Goal: Task Accomplishment & Management: Manage account settings

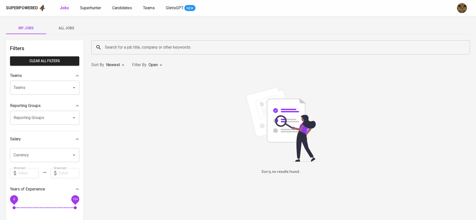
click at [68, 28] on span "All Jobs" at bounding box center [66, 28] width 34 height 6
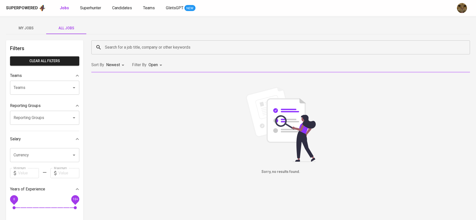
click at [112, 46] on input "Search for a job title, company or other keywords" at bounding box center [282, 48] width 357 height 10
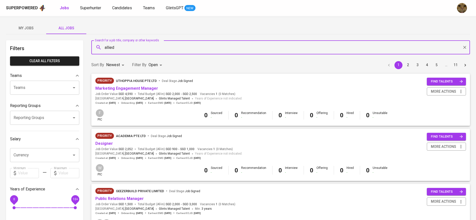
type input "allied"
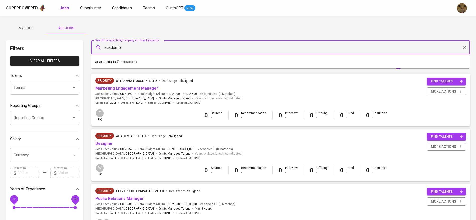
type input "academia"
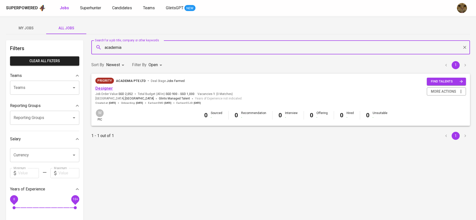
click at [108, 90] on link "Designer" at bounding box center [104, 88] width 18 height 5
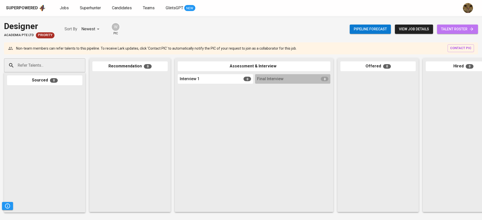
click at [452, 25] on link "talent roster" at bounding box center [457, 29] width 41 height 9
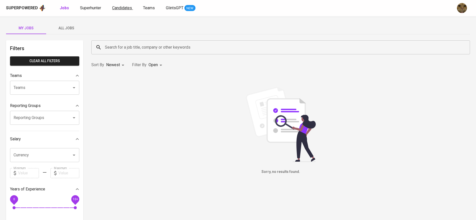
click at [121, 10] on span "Candidates" at bounding box center [122, 8] width 20 height 5
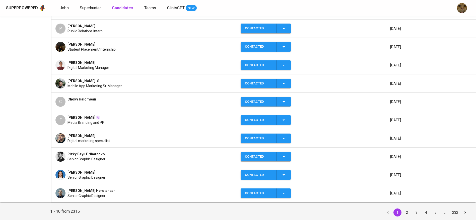
scroll to position [103, 0]
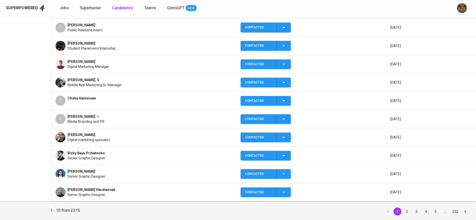
click at [110, 168] on td "Gridanty Della Kaisha Senior Graphic Designer" at bounding box center [143, 174] width 185 height 18
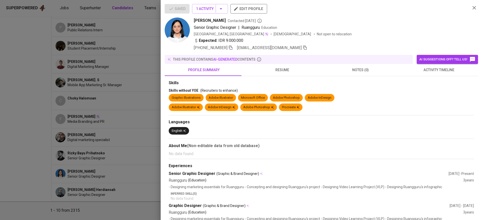
click at [303, 46] on icon "button" at bounding box center [305, 47] width 5 height 5
click at [127, 76] on div at bounding box center [241, 110] width 482 height 220
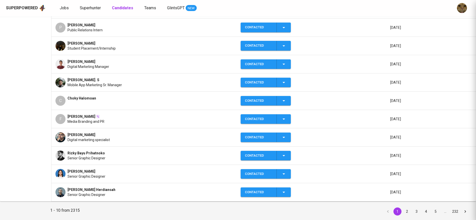
scroll to position [0, 0]
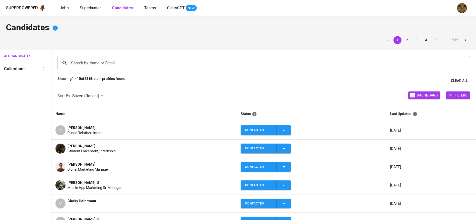
click at [92, 4] on div "Superpowered Jobs Superhunter Candidates Teams GlintsGPT NEW" at bounding box center [230, 8] width 448 height 8
click at [98, 8] on span "Superhunter" at bounding box center [90, 8] width 21 height 5
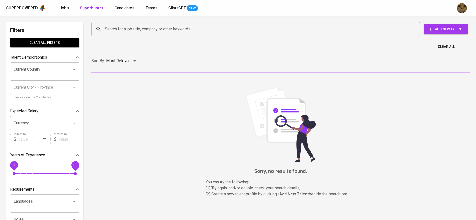
click at [141, 27] on input "Search for a job title, company or other keywords" at bounding box center [257, 29] width 306 height 10
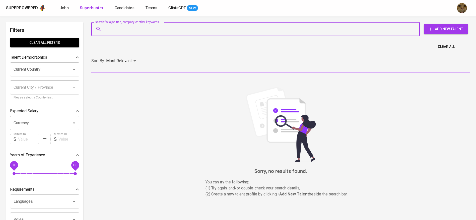
paste input "gridanty@gmail.com"
type input "gridanty@gmail.com"
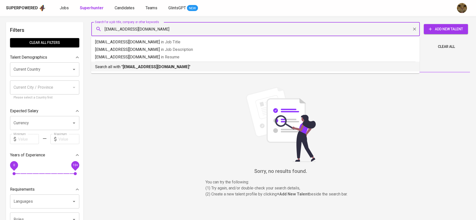
click at [118, 65] on p "Search all with " gridanty@gmail.com "" at bounding box center [255, 67] width 320 height 6
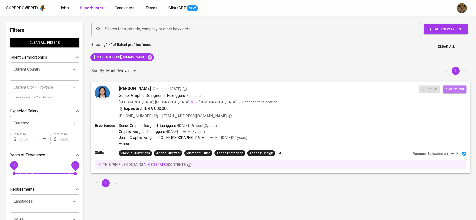
click at [459, 89] on span "Add to job" at bounding box center [454, 90] width 19 height 6
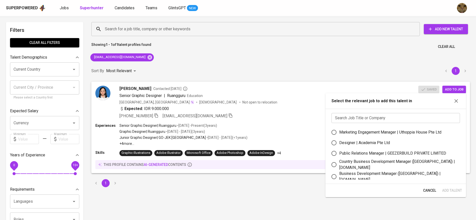
click at [379, 118] on input "text" at bounding box center [395, 118] width 128 height 10
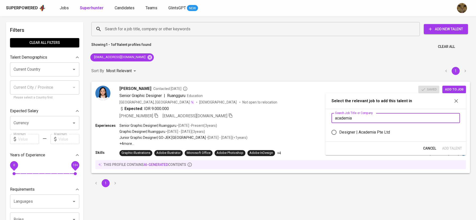
type input "academia"
click at [380, 131] on div "Designer | Academia Pte Ltd" at bounding box center [364, 132] width 51 height 6
click at [339, 131] on input "Designer | Academia Pte Ltd" at bounding box center [334, 132] width 11 height 11
radio input "true"
click at [447, 148] on span "Add Talent" at bounding box center [452, 149] width 20 height 6
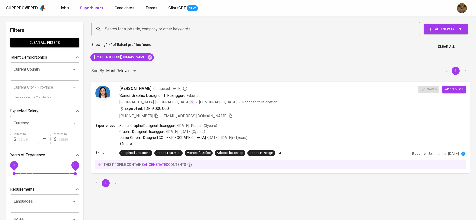
click at [118, 9] on span "Candidates" at bounding box center [125, 8] width 20 height 5
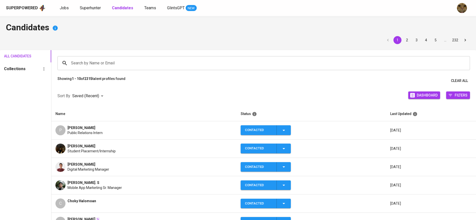
click at [105, 68] on div "Search by Name or Email" at bounding box center [263, 63] width 412 height 14
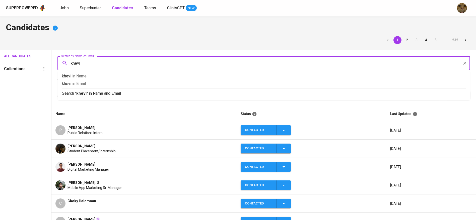
type input "khevin"
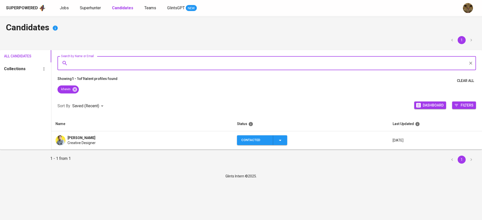
click at [75, 138] on span "Khevin Gunawan" at bounding box center [81, 137] width 28 height 5
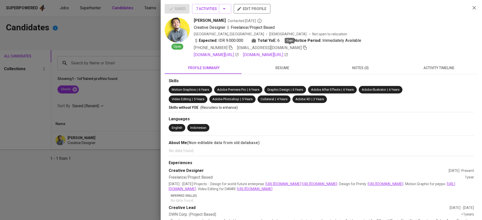
click at [303, 49] on icon "button" at bounding box center [305, 47] width 5 height 5
click at [134, 71] on div at bounding box center [241, 110] width 482 height 220
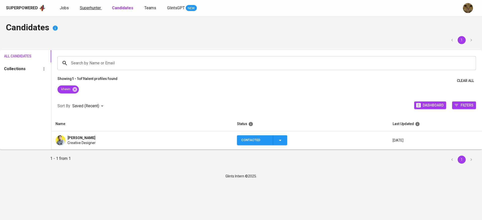
click at [96, 7] on span "Superhunter" at bounding box center [90, 8] width 21 height 5
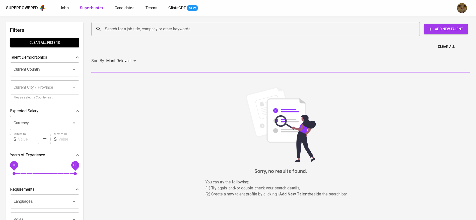
click at [136, 25] on input "Search for a job title, company or other keywords" at bounding box center [257, 29] width 306 height 10
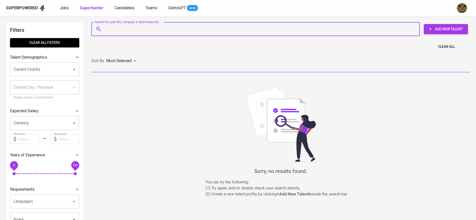
paste input "khevinreinal20@gmail.com"
type input "khevinreinal20@gmail.com"
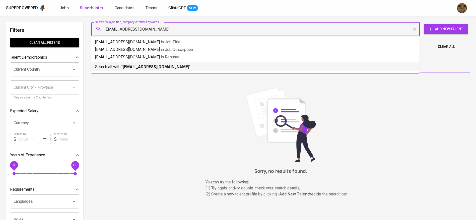
click at [121, 66] on p "Search all with " khevinreinal20@gmail.com "" at bounding box center [255, 67] width 320 height 6
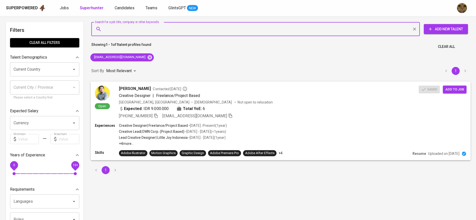
click at [461, 91] on span "Add to job" at bounding box center [454, 90] width 19 height 6
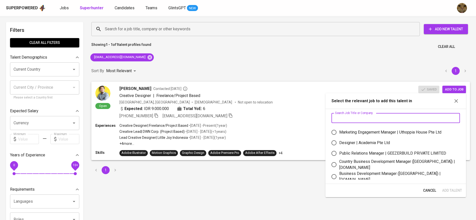
click at [383, 117] on input "text" at bounding box center [395, 118] width 128 height 10
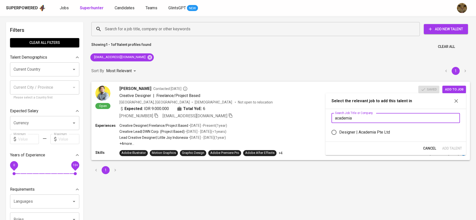
type input "academia"
click at [369, 135] on div "Designer | Academia Pte Ltd" at bounding box center [364, 132] width 51 height 6
click at [339, 135] on input "Designer | Academia Pte Ltd" at bounding box center [334, 132] width 11 height 11
radio input "true"
click at [444, 143] on div "Cancel Add Talent" at bounding box center [395, 148] width 141 height 13
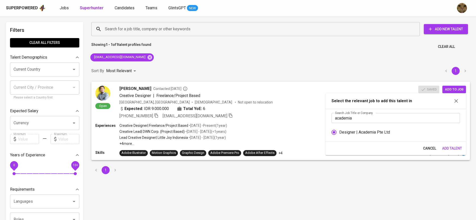
click at [448, 147] on span "Add Talent" at bounding box center [452, 149] width 20 height 6
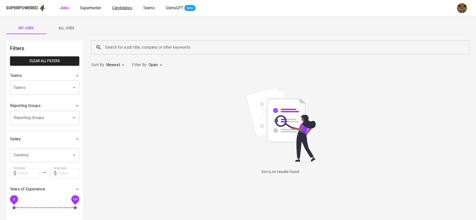
click at [118, 9] on span "Candidates" at bounding box center [122, 8] width 20 height 5
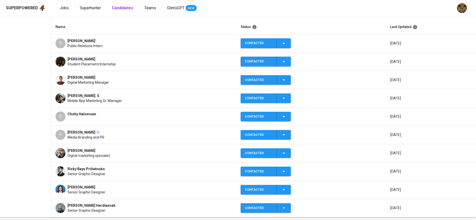
scroll to position [104, 0]
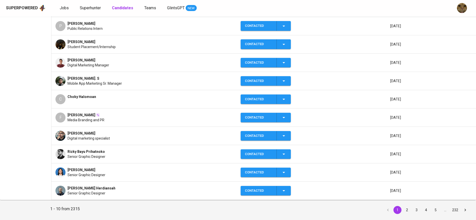
click at [100, 97] on div "C Choky Halomoan" at bounding box center [143, 99] width 177 height 10
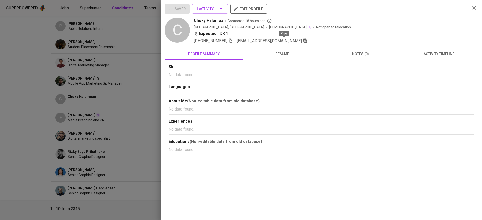
click at [303, 41] on icon "button" at bounding box center [305, 40] width 5 height 5
click at [120, 75] on div at bounding box center [241, 110] width 482 height 220
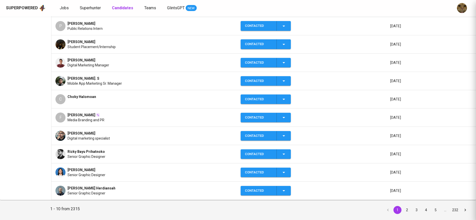
scroll to position [0, 0]
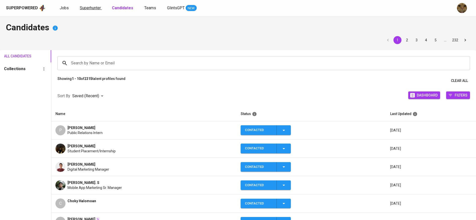
click at [84, 8] on span "Superhunter" at bounding box center [90, 8] width 21 height 5
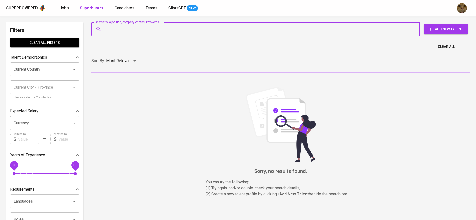
click at [124, 32] on input "Search for a job title, company or other keywords" at bounding box center [257, 29] width 306 height 10
paste input "hello.choky@gmail.com"
type input "hello.choky@gmail.com"
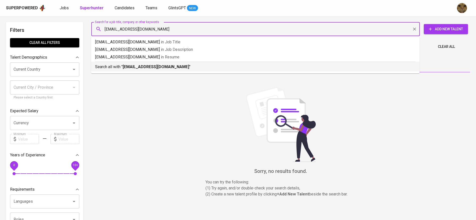
click at [121, 64] on p "Search all with " hello.choky@gmail.com "" at bounding box center [255, 67] width 320 height 6
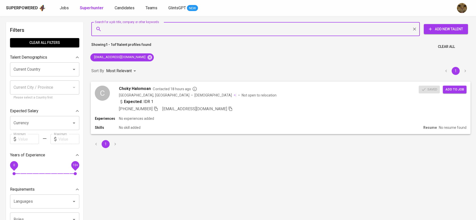
click at [454, 93] on button "Add to job" at bounding box center [455, 90] width 24 height 8
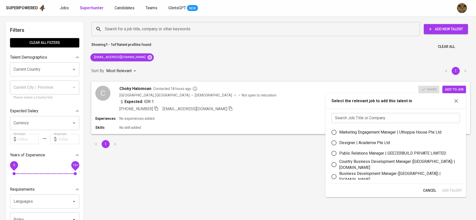
click at [339, 126] on div "Search Job Title or Company Search Job Title or Company Marketing Engagement Ma…" at bounding box center [395, 146] width 141 height 75
click at [347, 118] on input "text" at bounding box center [395, 118] width 128 height 10
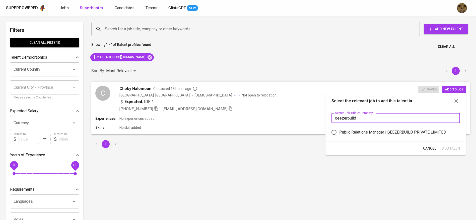
type input "geezerbuild"
click at [347, 131] on div "Public Relations Manager | GEEZERBUILD PRIVATE LIMITED" at bounding box center [392, 132] width 107 height 6
click at [339, 131] on input "Public Relations Manager | GEEZERBUILD PRIVATE LIMITED" at bounding box center [334, 132] width 11 height 11
radio input "true"
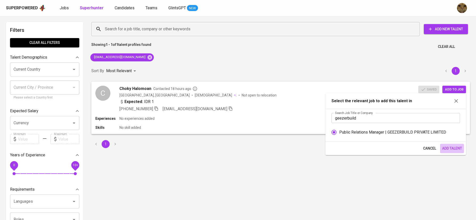
click at [454, 151] on span "Add Talent" at bounding box center [452, 149] width 20 height 6
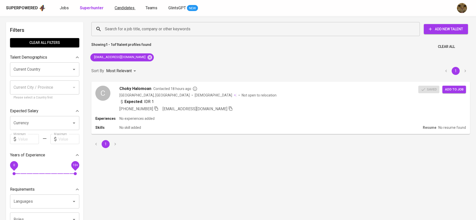
click at [126, 9] on span "Candidates" at bounding box center [125, 8] width 20 height 5
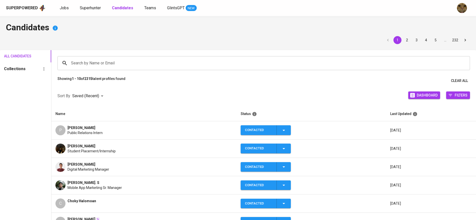
click at [80, 12] on div "Superpowered Jobs Superhunter Candidates Teams GlintsGPT NEW" at bounding box center [230, 8] width 448 height 8
click at [80, 7] on span "Superhunter" at bounding box center [90, 8] width 21 height 5
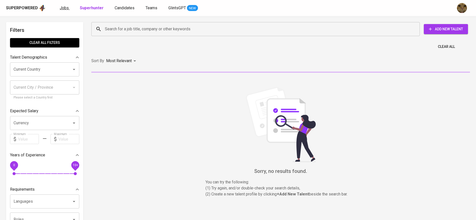
click at [62, 9] on span "Jobs" at bounding box center [64, 8] width 9 height 5
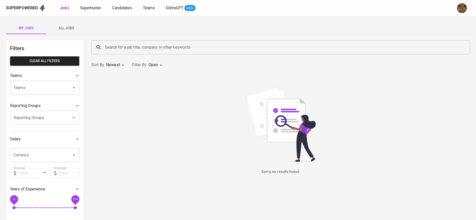
click at [74, 30] on span "All Jobs" at bounding box center [66, 28] width 34 height 6
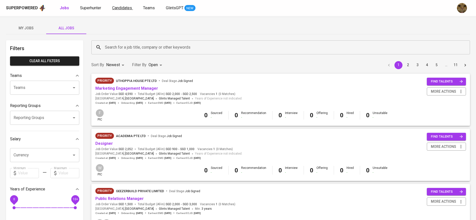
click at [118, 6] on span "Candidates" at bounding box center [122, 8] width 20 height 5
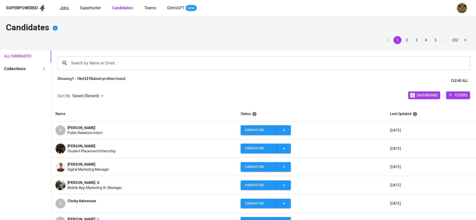
click at [65, 9] on span "Jobs" at bounding box center [64, 8] width 9 height 5
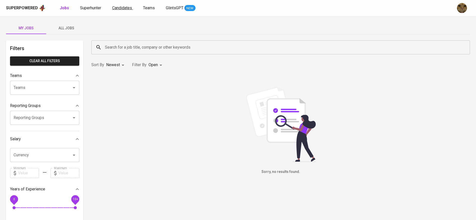
click at [72, 30] on span "All Jobs" at bounding box center [66, 28] width 34 height 6
click at [127, 9] on span "Candidates" at bounding box center [122, 8] width 20 height 5
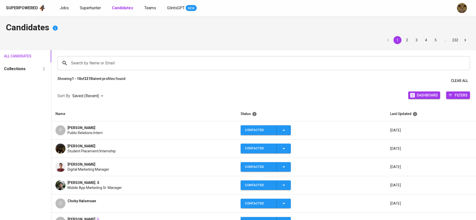
click at [88, 11] on div "Superpowered Jobs Superhunter Candidates Teams GlintsGPT NEW" at bounding box center [230, 8] width 448 height 8
click at [88, 10] on span "Superhunter" at bounding box center [90, 8] width 21 height 5
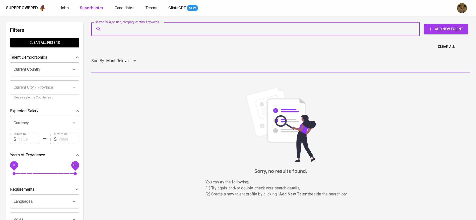
click at [111, 26] on input "Search for a job title, company or other keywords" at bounding box center [257, 29] width 306 height 10
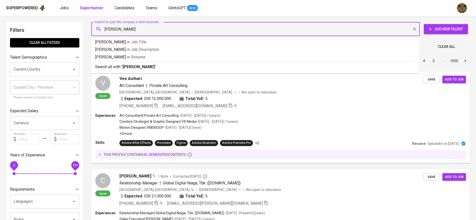
type input "thomas alvin yeo"
click at [135, 66] on b "thomas alvin yeo" at bounding box center [139, 66] width 32 height 5
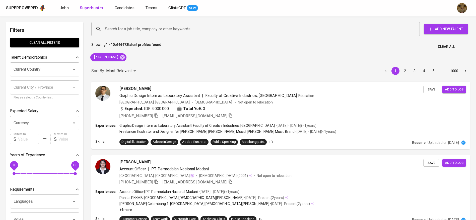
scroll to position [9, 0]
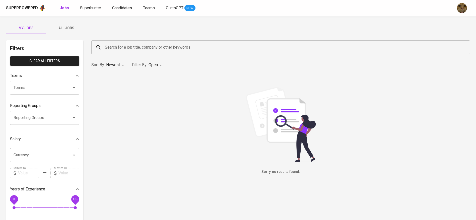
click at [67, 32] on button "All Jobs" at bounding box center [66, 28] width 40 height 12
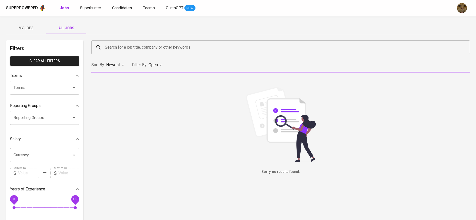
click at [123, 49] on input "Search for a job title, company or other keywords" at bounding box center [282, 48] width 357 height 10
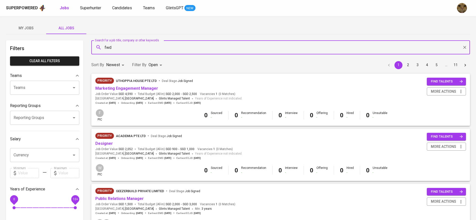
type input "fwd"
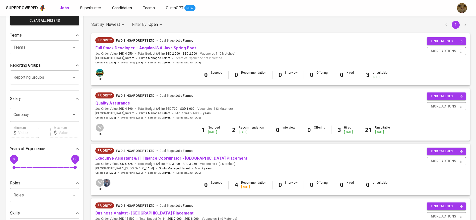
scroll to position [43, 0]
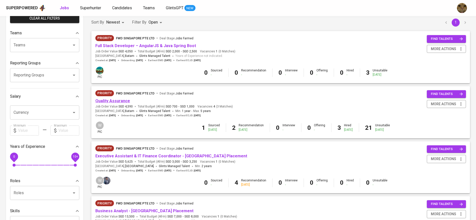
click at [123, 100] on link "Quality Assurance" at bounding box center [112, 101] width 35 height 5
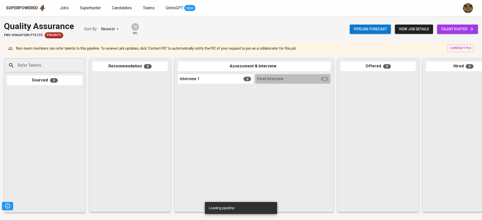
click at [449, 24] on div "Pipeline forecast view job details talent roster" at bounding box center [414, 29] width 128 height 18
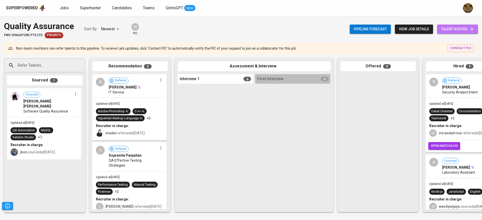
click at [442, 31] on span "talent roster" at bounding box center [457, 29] width 33 height 6
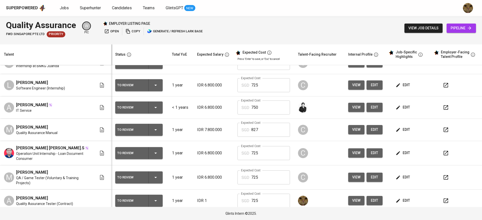
scroll to position [49, 0]
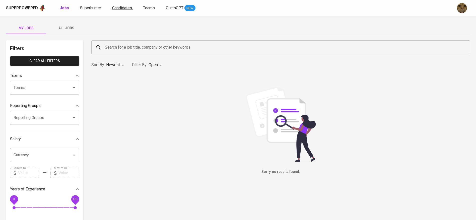
click at [114, 9] on span "Candidates" at bounding box center [122, 8] width 20 height 5
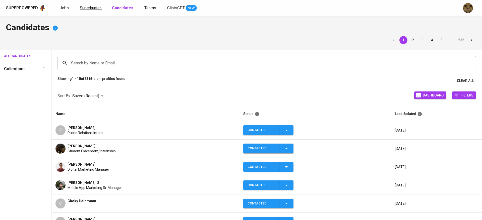
click at [91, 10] on span "Superhunter" at bounding box center [90, 8] width 21 height 5
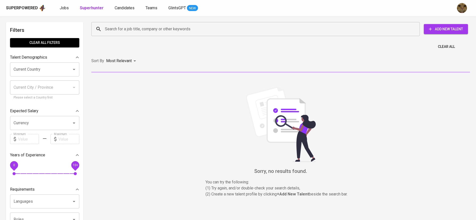
click at [112, 27] on input "Search for a job title, company or other keywords" at bounding box center [257, 29] width 306 height 10
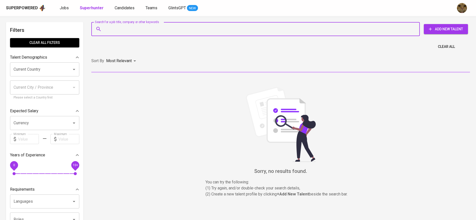
paste input "[EMAIL_ADDRESS][DOMAIN_NAME]"
type input "[EMAIL_ADDRESS][DOMAIN_NAME]"
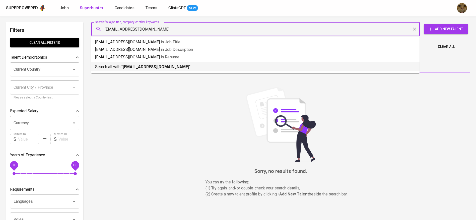
click at [123, 63] on div "Search all with " [EMAIL_ADDRESS][DOMAIN_NAME] "" at bounding box center [255, 66] width 320 height 8
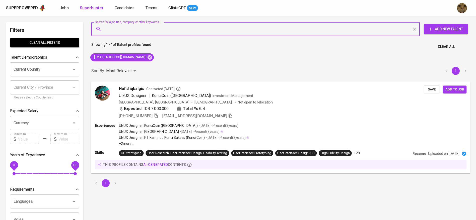
click at [382, 113] on div "[PHONE_NUMBER] [EMAIL_ADDRESS][DOMAIN_NAME]" at bounding box center [271, 116] width 305 height 6
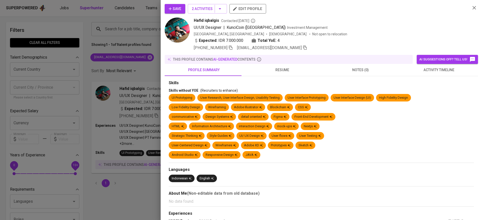
click at [437, 70] on span "activity timeline" at bounding box center [438, 70] width 72 height 6
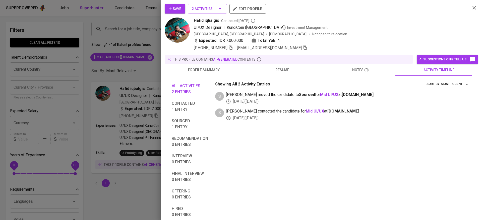
click at [172, 8] on icon "button" at bounding box center [170, 8] width 5 height 5
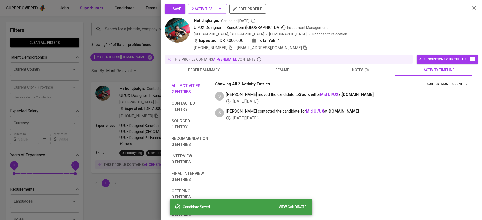
click at [135, 14] on div at bounding box center [241, 110] width 482 height 220
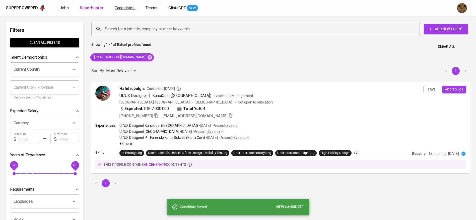
click at [124, 10] on span "Candidates" at bounding box center [125, 8] width 20 height 5
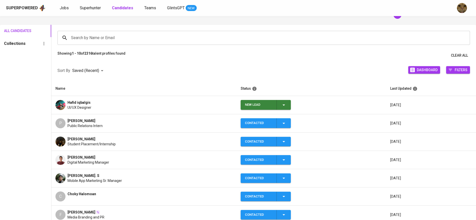
scroll to position [26, 0]
click at [281, 104] on icon "button" at bounding box center [284, 105] width 6 height 6
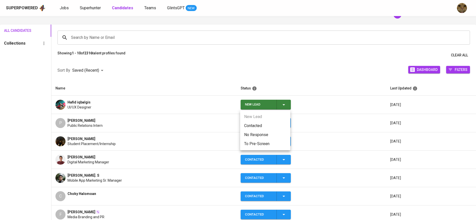
click at [257, 125] on li "Contacted" at bounding box center [265, 125] width 50 height 9
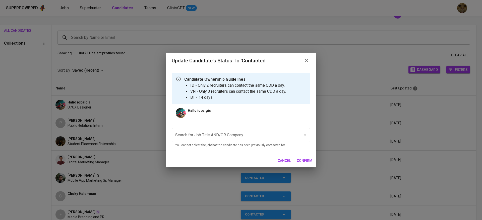
click at [194, 139] on input "Search for Job Title AND/OR Company" at bounding box center [234, 135] width 120 height 10
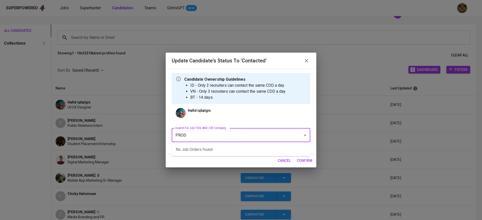
type input "PRODC"
type input "ALLIED"
click at [207, 147] on li "Product Designer (Allied Container Group)" at bounding box center [241, 149] width 138 height 9
type input "PR"
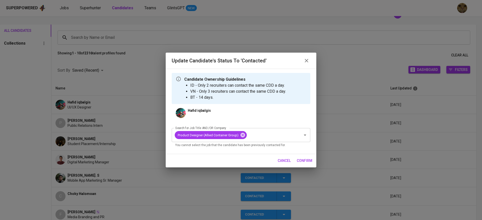
click at [308, 159] on span "confirm" at bounding box center [305, 161] width 16 height 6
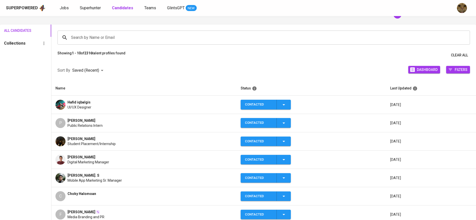
click at [153, 110] on td "Hafid iqbalgis UI/UX Designer" at bounding box center [143, 105] width 185 height 18
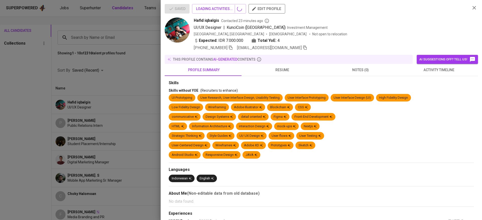
click at [417, 73] on span "activity timeline" at bounding box center [438, 70] width 72 height 6
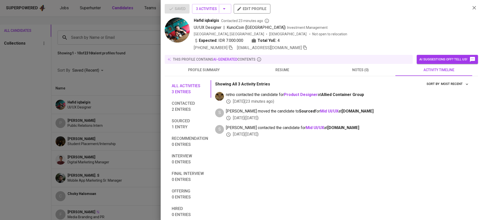
click at [133, 110] on div at bounding box center [241, 110] width 482 height 220
